Goal: Task Accomplishment & Management: Manage account settings

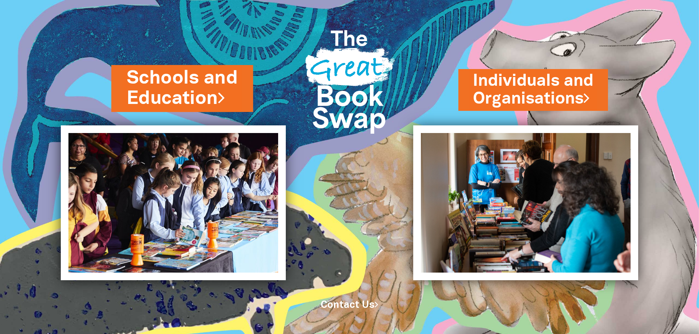
click at [162, 87] on link "Schools and Education" at bounding box center [182, 89] width 111 height 46
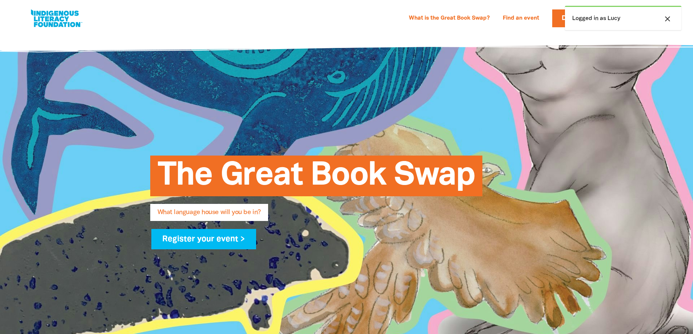
select select "k12"
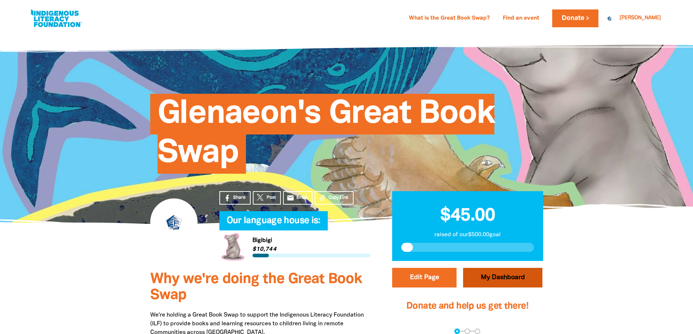
click at [499, 278] on link "My Dashboard" at bounding box center [502, 278] width 79 height 20
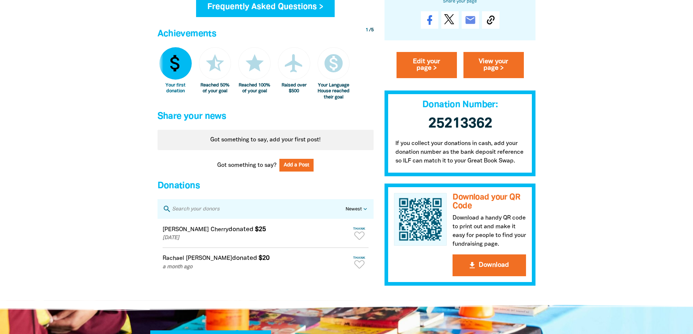
scroll to position [546, 0]
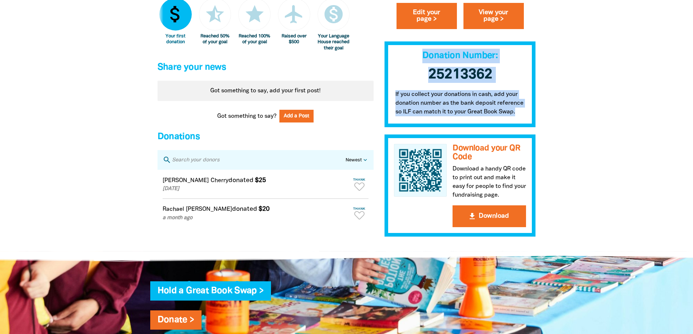
drag, startPoint x: 423, startPoint y: 63, endPoint x: 519, endPoint y: 119, distance: 111.2
click at [519, 119] on div "My Great Book Swap My Language House So far you've raised $45 Donate to your Gr…" at bounding box center [460, 26] width 151 height 421
copy div "Donation Number: 25213362 ﻿ If you collect your donations in cash, add your don…"
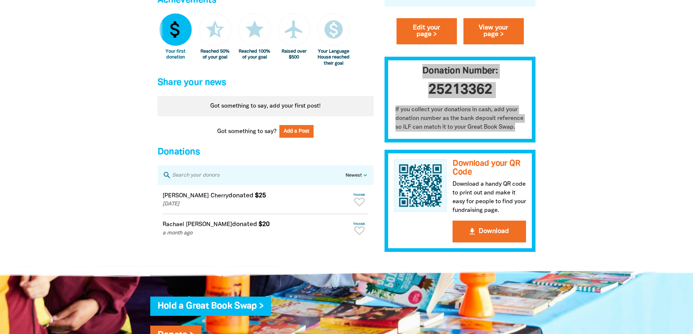
scroll to position [509, 0]
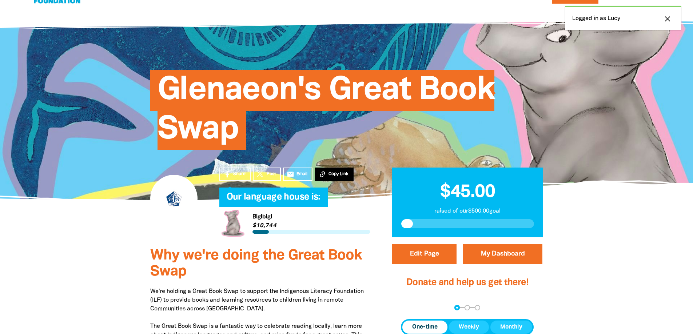
scroll to position [36, 0]
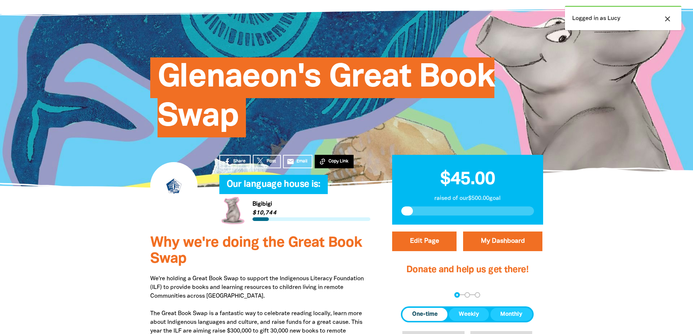
click at [331, 156] on button "Copy Link" at bounding box center [334, 161] width 39 height 13
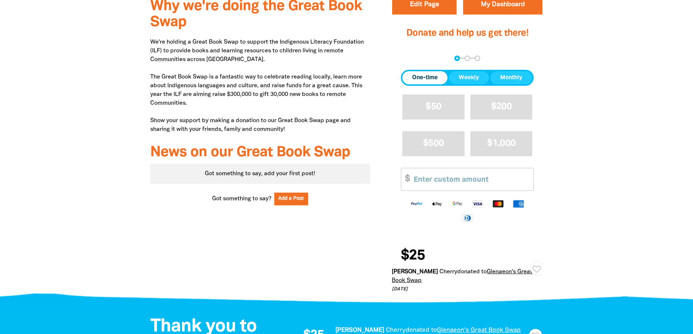
scroll to position [167, 0]
